Goal: Find specific page/section

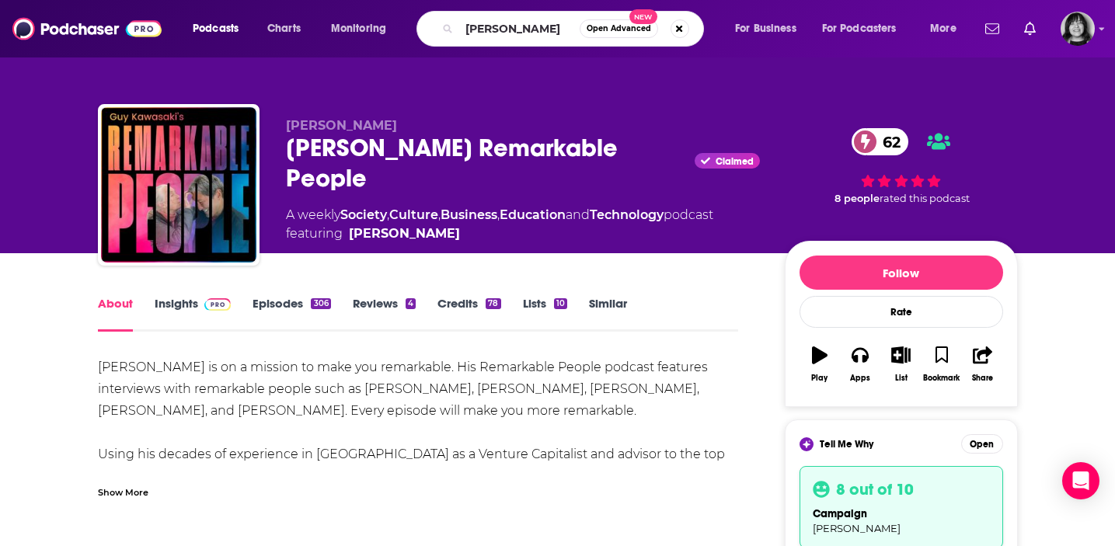
type input "[PERSON_NAME]"
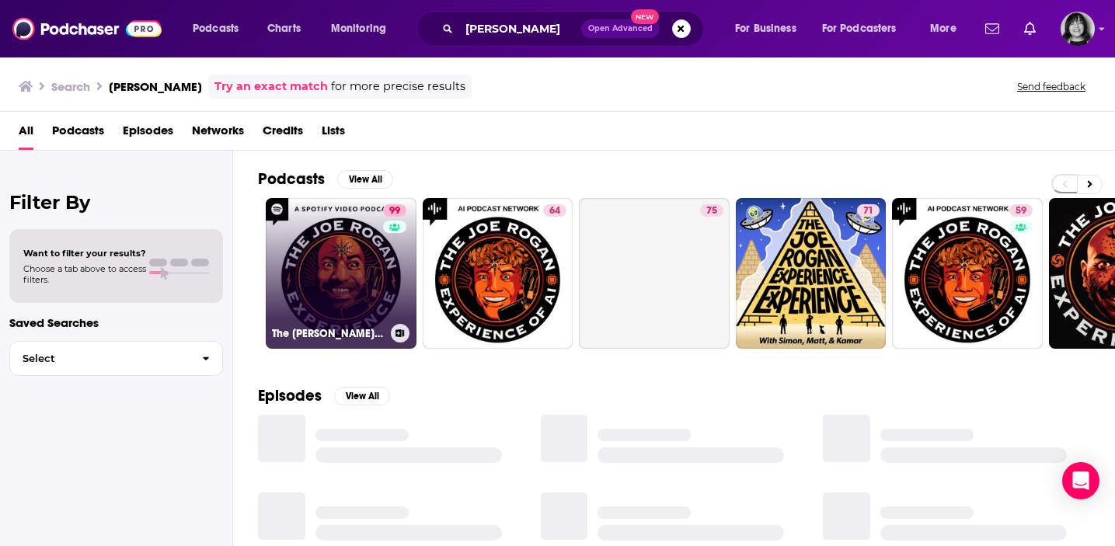
click at [373, 270] on link "99 The [PERSON_NAME] Experience" at bounding box center [341, 273] width 151 height 151
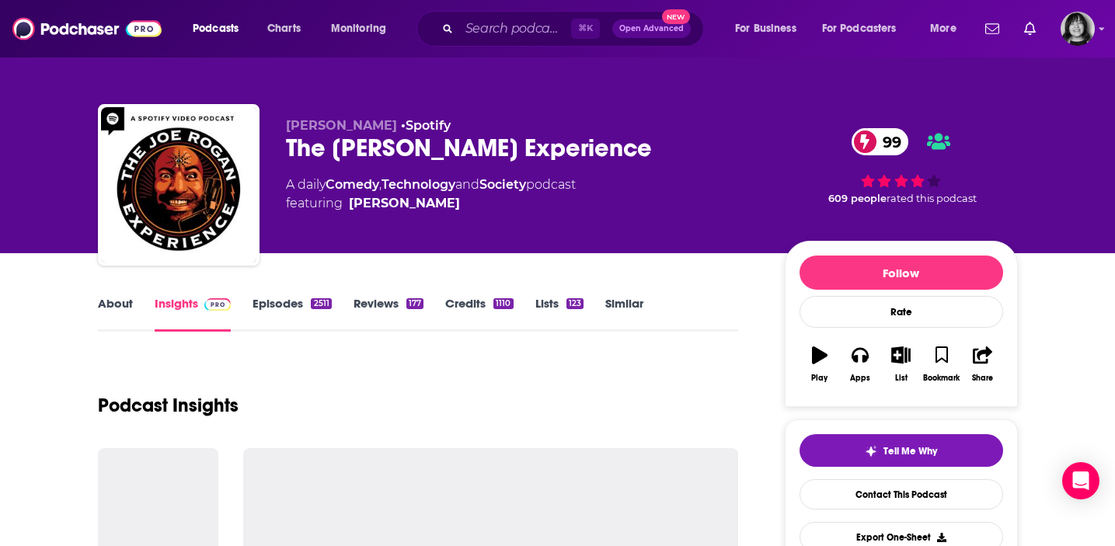
click at [420, 145] on div "The [PERSON_NAME] Experience 99" at bounding box center [523, 148] width 474 height 30
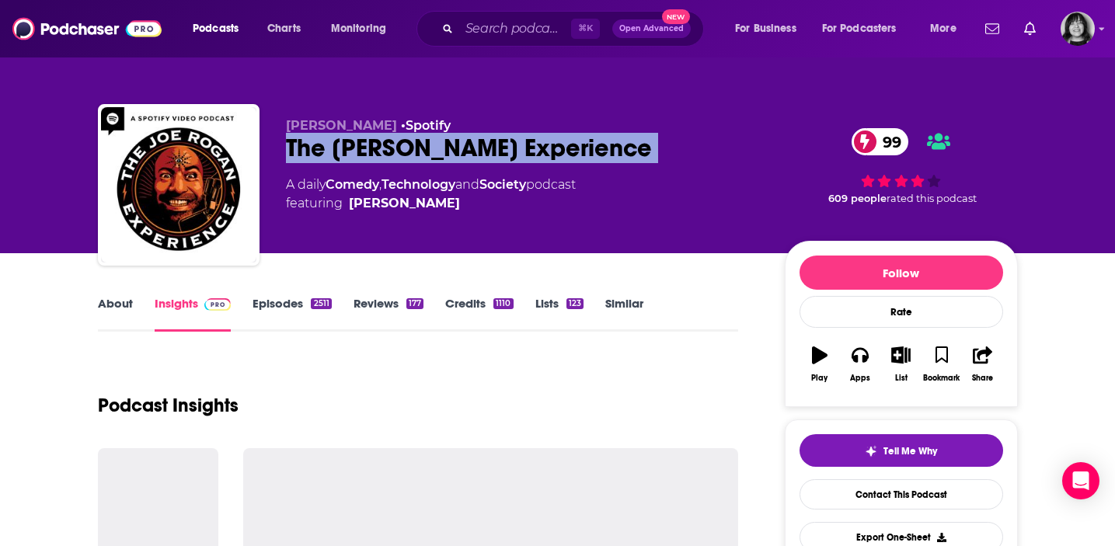
click at [420, 145] on div "The [PERSON_NAME] Experience 99" at bounding box center [523, 148] width 474 height 30
copy div "The [PERSON_NAME] Experience 99"
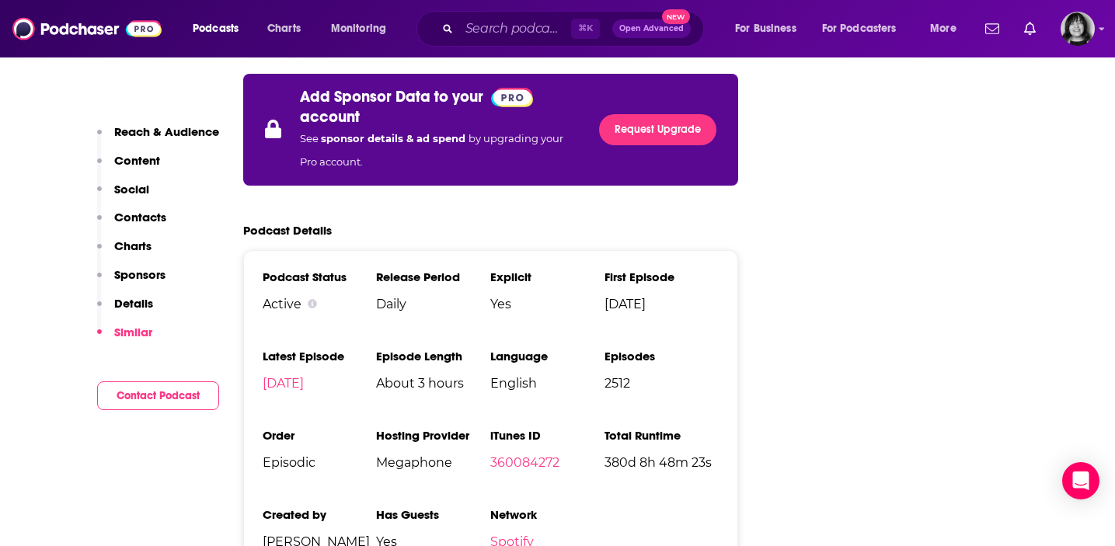
scroll to position [2811, 0]
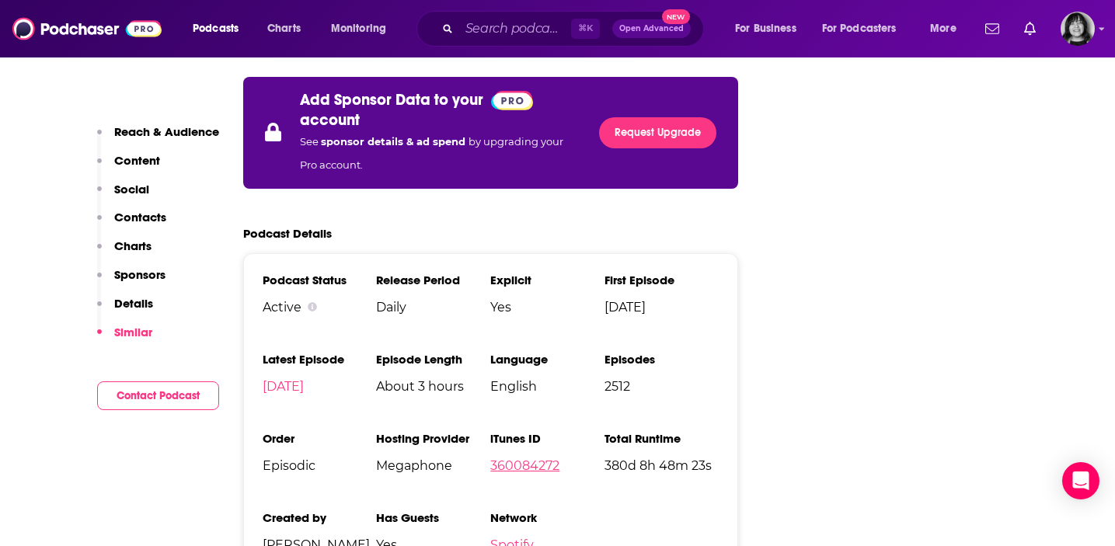
click at [512, 458] on link "360084272" at bounding box center [524, 465] width 69 height 15
